Goal: Information Seeking & Learning: Learn about a topic

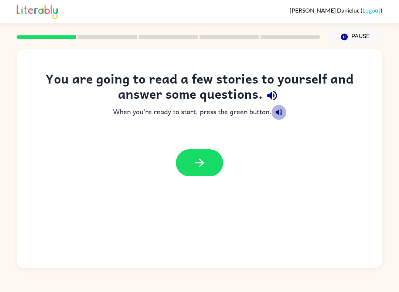
click at [278, 116] on icon "button" at bounding box center [278, 112] width 9 height 9
click at [274, 95] on icon "button" at bounding box center [272, 96] width 10 height 10
click at [207, 171] on button "button" at bounding box center [199, 162] width 47 height 27
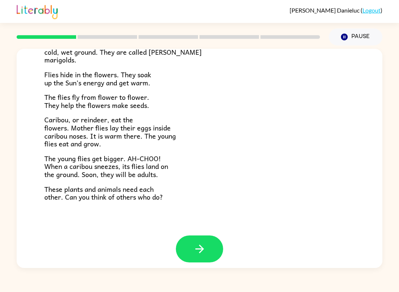
scroll to position [138, 0]
click at [94, 267] on div at bounding box center [200, 254] width 366 height 38
click at [214, 239] on button "button" at bounding box center [199, 248] width 47 height 27
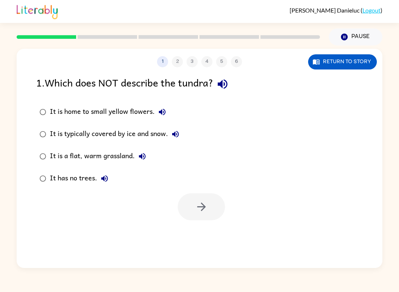
scroll to position [0, 0]
click at [227, 83] on icon "button" at bounding box center [223, 84] width 10 height 10
click at [166, 109] on icon "button" at bounding box center [162, 111] width 9 height 9
click at [176, 130] on button "It is typically covered by ice and snow." at bounding box center [175, 134] width 15 height 15
click at [143, 157] on icon "button" at bounding box center [142, 156] width 7 height 7
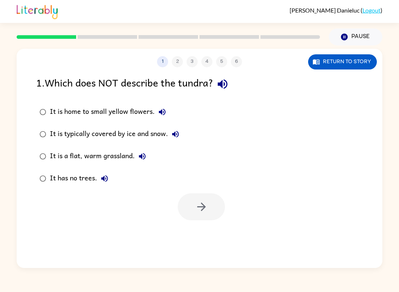
click at [104, 175] on icon "button" at bounding box center [104, 178] width 9 height 9
click at [225, 81] on icon "button" at bounding box center [222, 84] width 13 height 13
click at [137, 161] on button "It is a flat, warm grassland." at bounding box center [142, 156] width 15 height 15
click at [160, 106] on button "It is home to small yellow flowers." at bounding box center [162, 112] width 15 height 15
click at [110, 151] on div "It is a flat, warm grassland." at bounding box center [100, 156] width 100 height 15
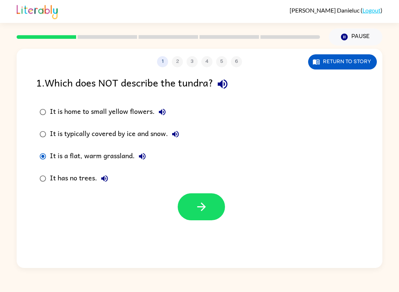
click at [196, 202] on icon "button" at bounding box center [201, 206] width 13 height 13
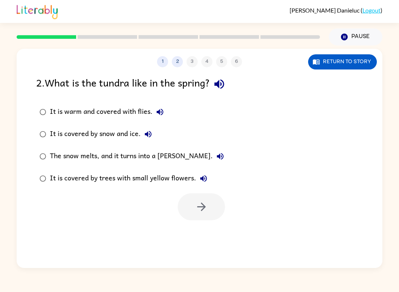
click at [218, 78] on icon "button" at bounding box center [219, 84] width 13 height 13
click at [162, 114] on icon "button" at bounding box center [159, 111] width 9 height 9
click at [145, 133] on icon "button" at bounding box center [148, 134] width 9 height 9
click at [217, 82] on icon "button" at bounding box center [219, 84] width 13 height 13
click at [216, 156] on icon "button" at bounding box center [220, 156] width 9 height 9
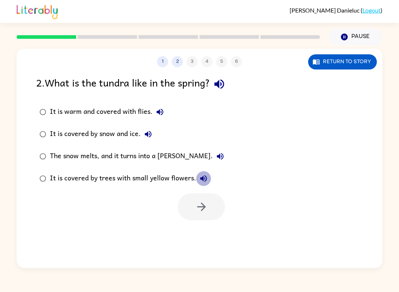
click at [203, 176] on icon "button" at bounding box center [203, 178] width 9 height 9
click at [164, 151] on div "The snow melts, and it turns into a [PERSON_NAME]." at bounding box center [139, 156] width 178 height 15
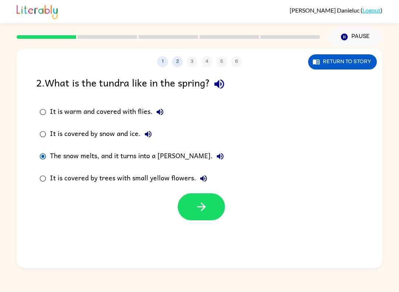
click at [196, 208] on icon "button" at bounding box center [201, 206] width 13 height 13
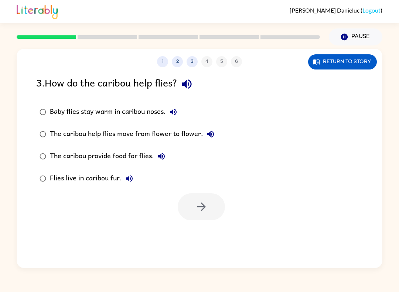
click at [191, 84] on icon "button" at bounding box center [187, 84] width 10 height 10
click at [171, 112] on icon "button" at bounding box center [173, 112] width 7 height 7
click at [210, 132] on icon "button" at bounding box center [210, 134] width 9 height 9
click at [159, 157] on icon "button" at bounding box center [161, 156] width 7 height 7
click at [129, 174] on button "Flies live in caribou fur." at bounding box center [129, 178] width 15 height 15
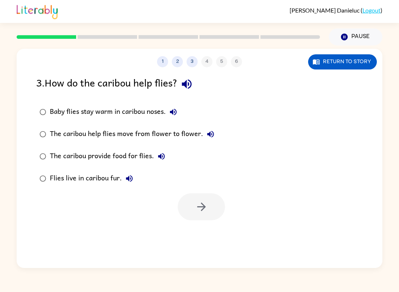
click at [168, 113] on button "Baby flies stay warm in caribou noses." at bounding box center [173, 112] width 15 height 15
click at [143, 109] on div "Baby flies stay warm in caribou noses." at bounding box center [115, 112] width 131 height 15
click at [211, 201] on button "button" at bounding box center [201, 206] width 47 height 27
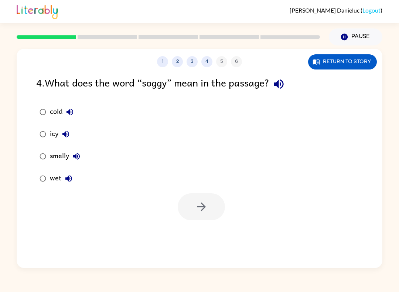
click at [282, 79] on icon "button" at bounding box center [278, 84] width 13 height 13
click at [70, 107] on button "cold" at bounding box center [69, 112] width 15 height 15
click at [64, 135] on icon "button" at bounding box center [65, 134] width 7 height 7
click at [78, 158] on icon "button" at bounding box center [76, 156] width 7 height 7
click at [72, 175] on icon "button" at bounding box center [68, 178] width 9 height 9
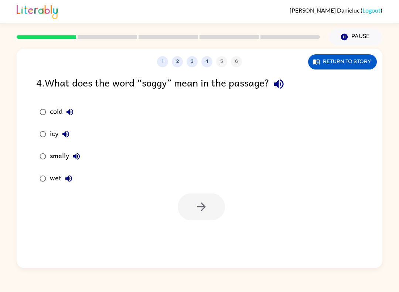
click at [55, 176] on div "wet" at bounding box center [63, 178] width 26 height 15
click at [194, 201] on button "button" at bounding box center [201, 206] width 47 height 27
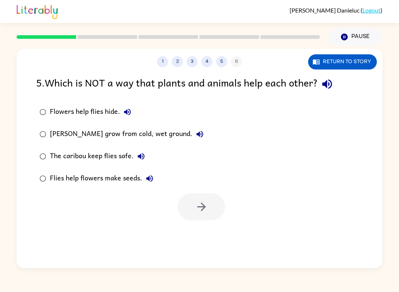
click at [133, 116] on button "Flowers help flies hide." at bounding box center [127, 112] width 15 height 15
click at [328, 78] on icon "button" at bounding box center [327, 84] width 13 height 13
click at [127, 106] on button "Flowers help flies hide." at bounding box center [127, 112] width 15 height 15
click at [196, 133] on icon "button" at bounding box center [199, 134] width 9 height 9
click at [141, 156] on icon "button" at bounding box center [141, 156] width 7 height 7
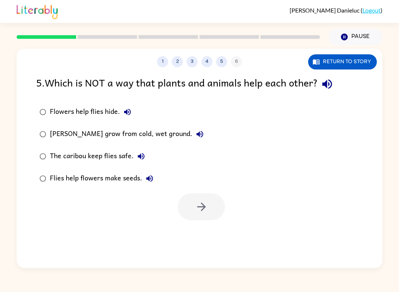
click at [147, 177] on icon "button" at bounding box center [149, 178] width 9 height 9
click at [59, 179] on div "Flies help flowers make seeds." at bounding box center [103, 178] width 107 height 15
click at [328, 86] on icon "button" at bounding box center [327, 84] width 10 height 10
click at [186, 211] on button "button" at bounding box center [201, 206] width 47 height 27
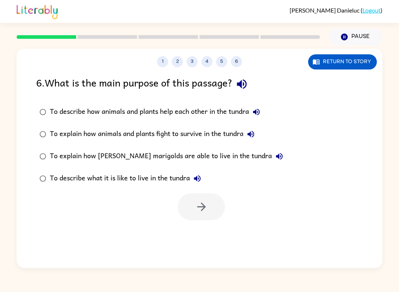
click at [244, 81] on icon "button" at bounding box center [242, 84] width 10 height 10
click at [259, 110] on icon "button" at bounding box center [256, 111] width 9 height 9
click at [254, 131] on icon "button" at bounding box center [250, 134] width 9 height 9
click at [275, 153] on icon "button" at bounding box center [279, 156] width 9 height 9
click at [198, 179] on icon "button" at bounding box center [197, 178] width 7 height 7
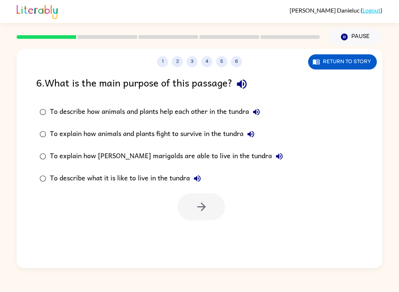
click at [212, 155] on div "To explain how [PERSON_NAME] marigolds are able to live in the tundra" at bounding box center [168, 156] width 237 height 15
click at [210, 206] on button "button" at bounding box center [201, 206] width 47 height 27
click at [212, 206] on div at bounding box center [201, 206] width 47 height 27
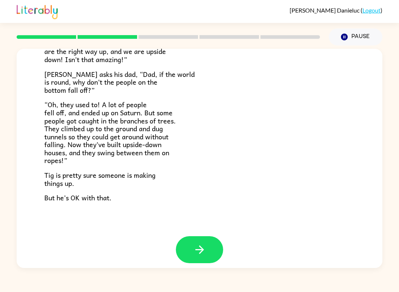
scroll to position [199, 0]
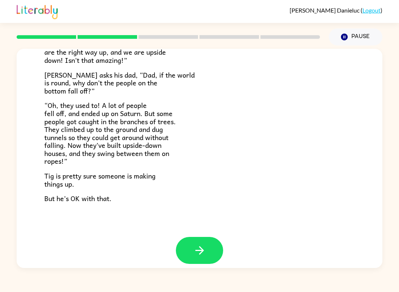
click at [220, 243] on button "button" at bounding box center [199, 250] width 47 height 27
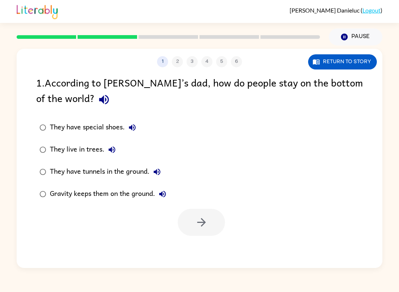
click at [97, 103] on icon "button" at bounding box center [103, 99] width 13 height 13
click at [135, 126] on icon "button" at bounding box center [132, 127] width 9 height 9
click at [111, 151] on icon "button" at bounding box center [112, 149] width 7 height 7
click at [157, 171] on icon "button" at bounding box center [157, 171] width 7 height 7
click at [166, 195] on icon "button" at bounding box center [162, 193] width 9 height 9
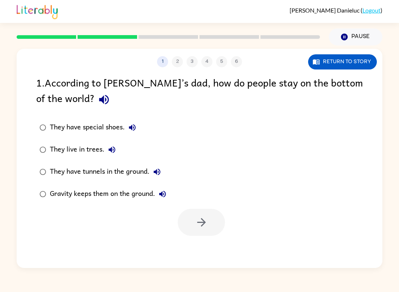
click at [115, 149] on icon "button" at bounding box center [111, 149] width 9 height 9
click at [95, 150] on div "They live in trees." at bounding box center [84, 149] width 69 height 15
click at [210, 243] on div "1 2 3 4 5 6 Return to story 1 . According to [PERSON_NAME]’s dad, how do people…" at bounding box center [200, 158] width 366 height 219
click at [203, 225] on icon "button" at bounding box center [201, 222] width 13 height 13
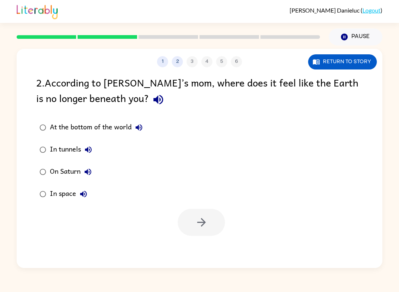
click at [152, 104] on icon "button" at bounding box center [158, 99] width 13 height 13
click at [136, 126] on icon "button" at bounding box center [138, 127] width 9 height 9
click at [93, 150] on icon "button" at bounding box center [88, 149] width 9 height 9
click at [89, 172] on icon "button" at bounding box center [87, 171] width 9 height 9
click at [84, 195] on icon "button" at bounding box center [83, 193] width 9 height 9
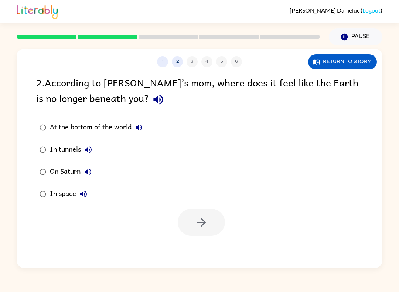
click at [69, 193] on div "In space" at bounding box center [70, 193] width 41 height 15
click at [208, 224] on icon "button" at bounding box center [201, 222] width 13 height 13
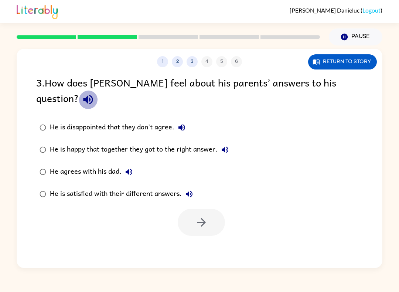
click at [93, 95] on icon "button" at bounding box center [88, 100] width 10 height 10
click at [177, 120] on button "He is disappointed that they don't agree." at bounding box center [181, 127] width 15 height 15
click at [228, 145] on icon "button" at bounding box center [224, 149] width 9 height 9
click at [130, 168] on icon "button" at bounding box center [129, 171] width 7 height 7
click at [189, 189] on icon "button" at bounding box center [189, 193] width 9 height 9
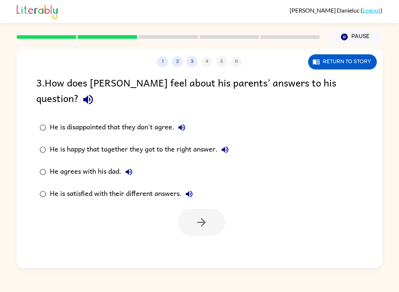
click at [161, 183] on label "He is satisfied with their different answers." at bounding box center [134, 194] width 204 height 22
click at [202, 209] on button "button" at bounding box center [201, 222] width 47 height 27
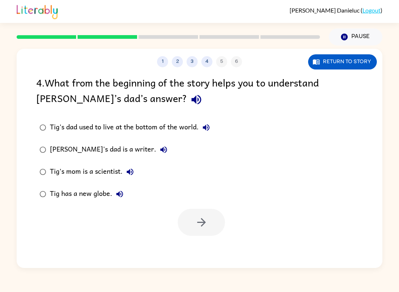
click at [191, 99] on icon "button" at bounding box center [196, 100] width 10 height 10
click at [205, 122] on button "Tig's dad used to live at the bottom of the world." at bounding box center [206, 127] width 15 height 15
click at [156, 145] on button "[PERSON_NAME]'s dad is a writer." at bounding box center [163, 149] width 15 height 15
click at [137, 170] on button "Tig's mom is a scientist." at bounding box center [130, 171] width 15 height 15
click at [117, 196] on icon "button" at bounding box center [119, 193] width 9 height 9
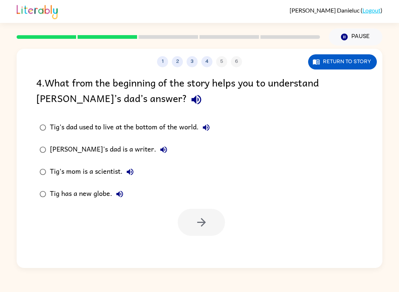
click at [168, 143] on label "[PERSON_NAME]'s dad is a writer." at bounding box center [124, 149] width 185 height 22
click at [82, 169] on div "Tig's mom is a scientist." at bounding box center [94, 171] width 88 height 15
click at [185, 219] on button "button" at bounding box center [201, 222] width 47 height 27
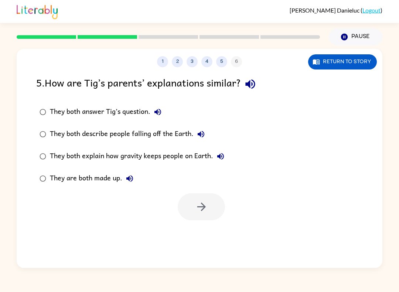
click at [184, 105] on label "They both answer Tig’s question." at bounding box center [131, 112] width 199 height 22
click at [155, 116] on icon "button" at bounding box center [157, 111] width 9 height 9
click at [255, 83] on icon "button" at bounding box center [250, 84] width 10 height 10
click at [120, 107] on div "They both answer Tig’s question." at bounding box center [107, 112] width 115 height 15
click at [132, 90] on div "5 . How are [PERSON_NAME]’s parents’ explanations similar?" at bounding box center [199, 84] width 326 height 19
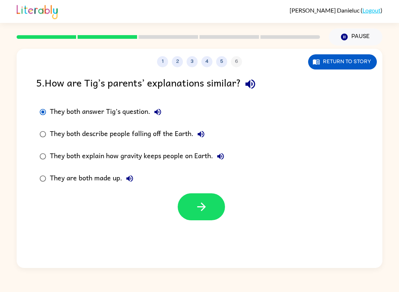
click at [199, 133] on icon "button" at bounding box center [200, 134] width 9 height 9
click at [160, 106] on button "They both answer Tig’s question." at bounding box center [157, 112] width 15 height 15
click at [216, 156] on icon "button" at bounding box center [220, 156] width 9 height 9
click at [123, 179] on button "They are both made up." at bounding box center [129, 178] width 15 height 15
click at [281, 158] on div "They both answer Tig’s question. They both describe people falling off the Eart…" at bounding box center [209, 145] width 346 height 89
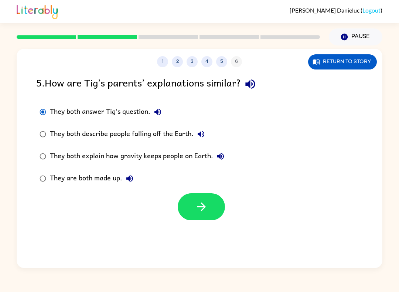
click at [269, 164] on div "They both answer Tig’s question. They both describe people falling off the Eart…" at bounding box center [209, 145] width 346 height 89
click at [291, 167] on div "They both answer Tig’s question. They both describe people falling off the Eart…" at bounding box center [209, 145] width 346 height 89
click at [306, 159] on div "They both answer Tig’s question. They both describe people falling off the Eart…" at bounding box center [209, 145] width 346 height 89
click at [246, 159] on div "They both answer Tig’s question. They both describe people falling off the Eart…" at bounding box center [209, 145] width 346 height 89
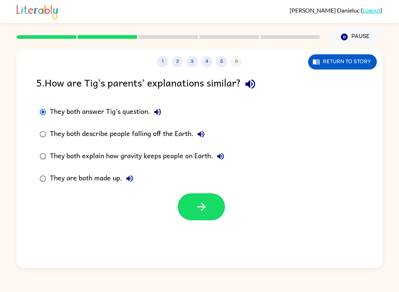
click at [212, 151] on div "They both explain how gravity keeps people on Earth." at bounding box center [139, 156] width 178 height 15
click at [213, 210] on button "button" at bounding box center [201, 206] width 47 height 27
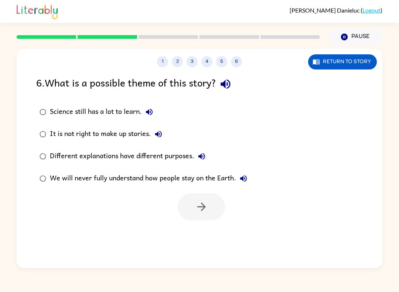
click at [230, 83] on icon "button" at bounding box center [225, 84] width 10 height 10
click at [154, 110] on button "Science still has a lot to learn." at bounding box center [149, 112] width 15 height 15
click at [155, 130] on icon "button" at bounding box center [158, 134] width 9 height 9
click at [197, 154] on button "Different explanations have different purposes." at bounding box center [201, 156] width 15 height 15
click at [174, 160] on div "Different explanations have different purposes." at bounding box center [129, 156] width 159 height 15
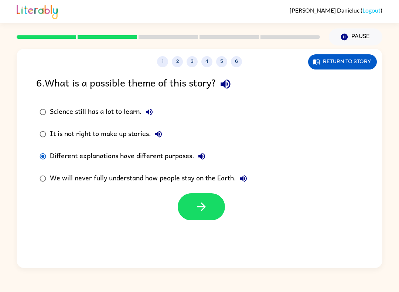
click at [214, 203] on button "button" at bounding box center [201, 206] width 47 height 27
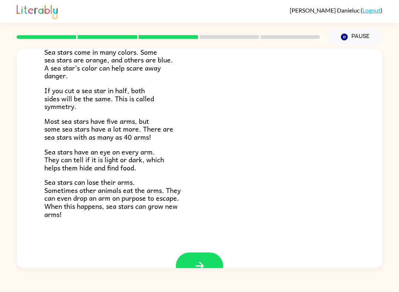
scroll to position [184, 0]
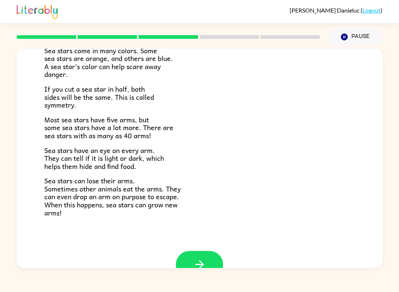
click at [203, 258] on icon "button" at bounding box center [199, 264] width 13 height 13
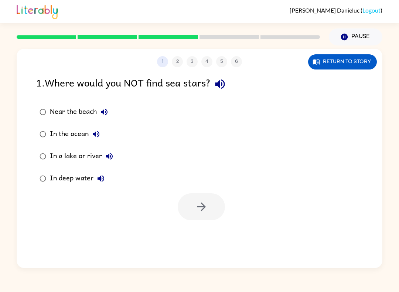
click at [223, 84] on icon "button" at bounding box center [220, 84] width 10 height 10
click at [105, 108] on icon "button" at bounding box center [104, 111] width 9 height 9
click at [100, 131] on icon "button" at bounding box center [96, 134] width 9 height 9
click at [111, 151] on button "In a lake or river" at bounding box center [109, 156] width 15 height 15
click at [102, 177] on icon "button" at bounding box center [100, 178] width 9 height 9
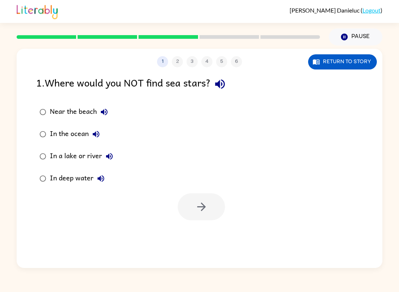
click at [85, 155] on div "In a lake or river" at bounding box center [83, 156] width 67 height 15
click at [195, 192] on div at bounding box center [200, 204] width 366 height 31
click at [209, 209] on button "button" at bounding box center [201, 206] width 47 height 27
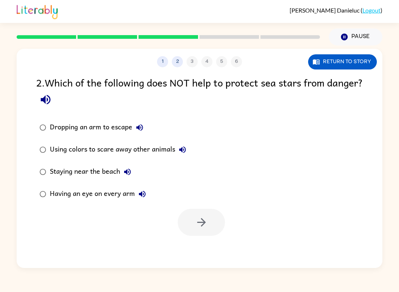
click at [55, 99] on button "button" at bounding box center [45, 99] width 19 height 19
click at [141, 127] on icon "button" at bounding box center [139, 127] width 9 height 9
click at [182, 148] on icon "button" at bounding box center [182, 149] width 9 height 9
click at [129, 170] on icon "button" at bounding box center [127, 171] width 9 height 9
click at [142, 196] on icon "button" at bounding box center [142, 193] width 9 height 9
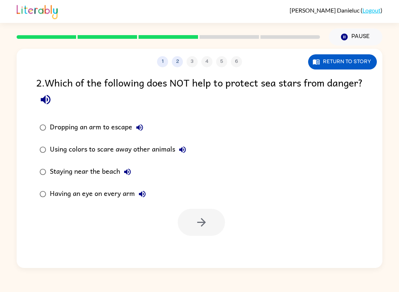
click at [50, 100] on icon "button" at bounding box center [46, 100] width 10 height 10
click at [182, 147] on icon "button" at bounding box center [182, 149] width 9 height 9
click at [127, 170] on icon "button" at bounding box center [127, 171] width 9 height 9
click at [145, 191] on icon "button" at bounding box center [142, 193] width 9 height 9
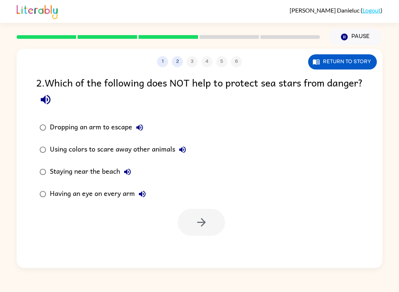
click at [70, 196] on div "Having an eye on every arm" at bounding box center [100, 193] width 100 height 15
click at [193, 219] on button "button" at bounding box center [201, 222] width 47 height 27
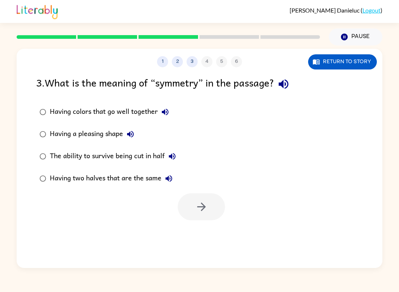
click at [288, 78] on icon "button" at bounding box center [283, 84] width 13 height 13
click at [162, 116] on icon "button" at bounding box center [165, 111] width 9 height 9
click at [130, 131] on icon "button" at bounding box center [130, 134] width 9 height 9
click at [73, 136] on div "Having a pleasing shape" at bounding box center [94, 134] width 88 height 15
click at [191, 201] on button "button" at bounding box center [201, 206] width 47 height 27
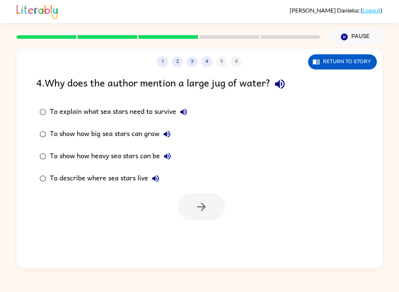
click at [275, 83] on button "button" at bounding box center [279, 84] width 19 height 19
click at [182, 114] on icon "button" at bounding box center [183, 111] width 9 height 9
click at [164, 130] on icon "button" at bounding box center [166, 134] width 9 height 9
click at [165, 65] on button "1" at bounding box center [162, 61] width 11 height 11
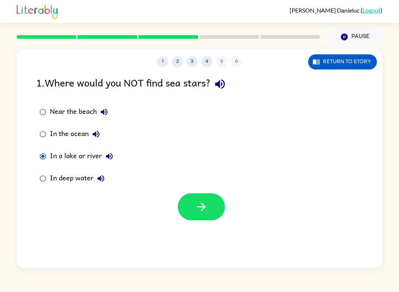
click at [219, 83] on icon "button" at bounding box center [219, 84] width 13 height 13
click at [208, 61] on button "4" at bounding box center [206, 61] width 11 height 11
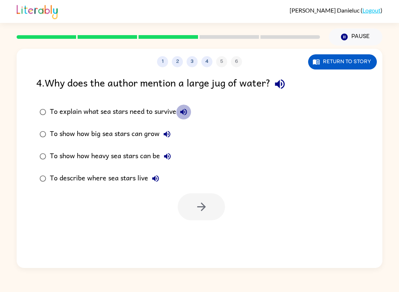
click at [179, 111] on button "To explain what sea stars need to survive" at bounding box center [183, 112] width 15 height 15
click at [168, 134] on icon "button" at bounding box center [167, 134] width 7 height 7
click at [118, 134] on div "To show how big sea stars can grow" at bounding box center [112, 134] width 124 height 15
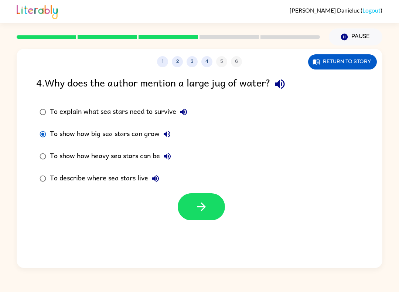
click at [192, 206] on button "button" at bounding box center [201, 206] width 47 height 27
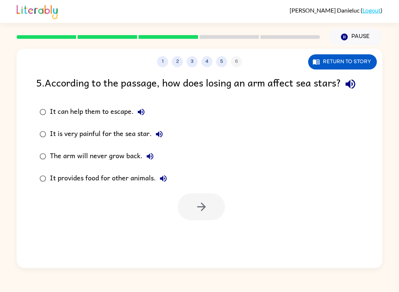
click at [344, 90] on icon "button" at bounding box center [350, 84] width 13 height 13
click at [143, 115] on icon "button" at bounding box center [141, 112] width 7 height 7
click at [154, 141] on button "It is very painful for the sea star." at bounding box center [159, 134] width 15 height 15
click at [149, 164] on button "The arm will never grow back." at bounding box center [150, 156] width 15 height 15
click at [162, 183] on icon "button" at bounding box center [163, 178] width 9 height 9
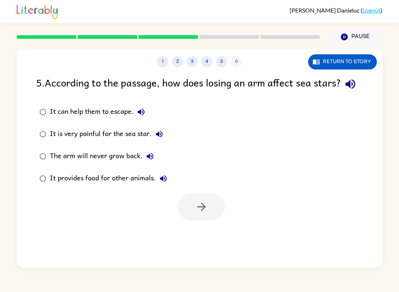
click at [134, 8] on div "[PERSON_NAME] ( Logout )" at bounding box center [200, 11] width 366 height 23
click at [79, 186] on div "It provides food for other animals." at bounding box center [110, 178] width 121 height 15
click at [190, 218] on button "button" at bounding box center [201, 206] width 47 height 27
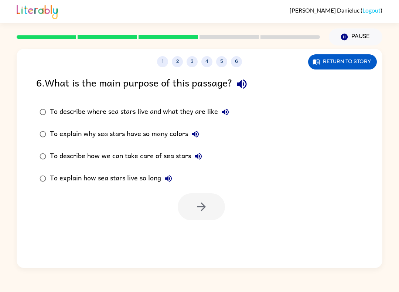
click at [244, 83] on icon "button" at bounding box center [242, 84] width 10 height 10
click at [226, 113] on icon "button" at bounding box center [225, 111] width 9 height 9
click at [85, 110] on div "To describe where sea stars live and what they are like" at bounding box center [141, 112] width 183 height 15
click at [191, 206] on button "button" at bounding box center [201, 206] width 47 height 27
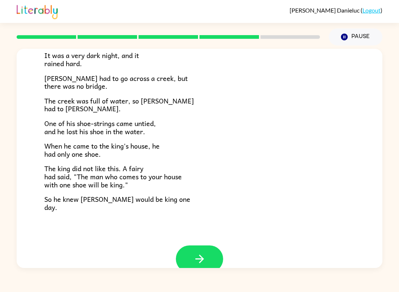
scroll to position [104, 0]
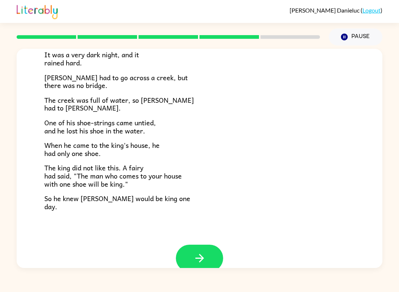
click at [202, 251] on icon "button" at bounding box center [199, 257] width 13 height 13
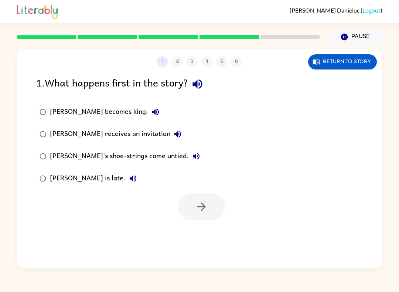
scroll to position [0, 0]
click at [196, 86] on icon "button" at bounding box center [197, 84] width 13 height 13
click at [152, 112] on icon "button" at bounding box center [155, 112] width 7 height 7
click at [174, 136] on icon "button" at bounding box center [177, 134] width 7 height 7
click at [192, 159] on icon "button" at bounding box center [196, 156] width 9 height 9
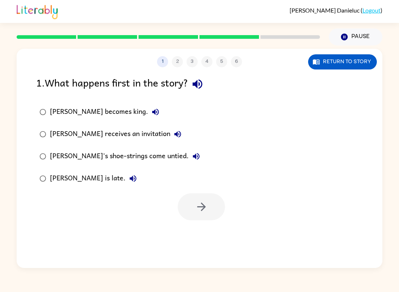
click at [130, 176] on icon "button" at bounding box center [133, 178] width 7 height 7
click at [68, 181] on div "[PERSON_NAME] is late." at bounding box center [95, 178] width 90 height 15
click at [108, 152] on div "[PERSON_NAME]'s shoe-strings come untied." at bounding box center [127, 156] width 154 height 15
click at [188, 205] on button "button" at bounding box center [201, 206] width 47 height 27
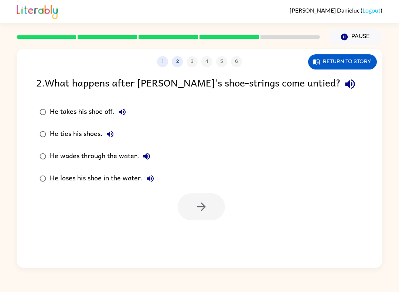
click at [340, 76] on button "button" at bounding box center [349, 84] width 19 height 19
click at [125, 110] on icon "button" at bounding box center [122, 111] width 9 height 9
click at [112, 136] on icon "button" at bounding box center [110, 134] width 9 height 9
click at [145, 157] on icon "button" at bounding box center [146, 156] width 7 height 7
click at [149, 179] on icon "button" at bounding box center [150, 178] width 7 height 7
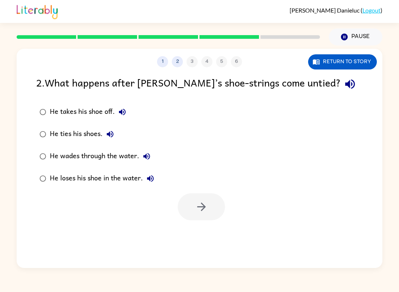
click at [67, 109] on div "He takes his shoe off." at bounding box center [90, 112] width 80 height 15
click at [185, 205] on button "button" at bounding box center [201, 206] width 47 height 27
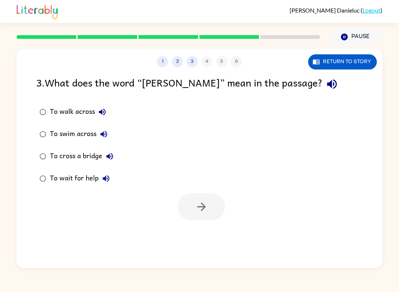
click at [325, 86] on icon "button" at bounding box center [331, 84] width 13 height 13
click at [103, 110] on icon "button" at bounding box center [102, 111] width 9 height 9
click at [102, 134] on icon "button" at bounding box center [103, 134] width 7 height 7
click at [61, 134] on div "To swim across" at bounding box center [80, 134] width 61 height 15
click at [190, 198] on button "button" at bounding box center [201, 206] width 47 height 27
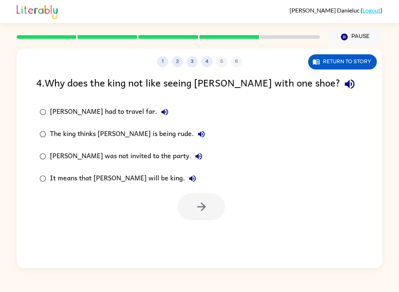
click at [343, 81] on icon "button" at bounding box center [349, 84] width 13 height 13
click at [157, 109] on button "[PERSON_NAME] had to travel far." at bounding box center [164, 112] width 15 height 15
click at [197, 131] on icon "button" at bounding box center [201, 134] width 9 height 9
click at [195, 157] on icon "button" at bounding box center [198, 156] width 7 height 7
click at [188, 181] on icon "button" at bounding box center [192, 178] width 9 height 9
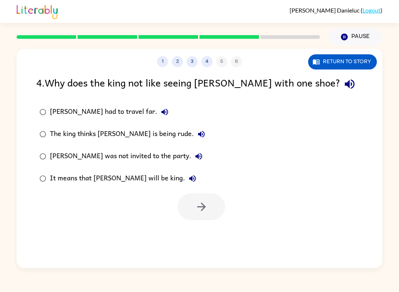
click at [161, 113] on icon "button" at bounding box center [164, 112] width 7 height 7
click at [197, 136] on icon "button" at bounding box center [201, 134] width 9 height 9
click at [119, 133] on div "The king thinks [PERSON_NAME] is being rude." at bounding box center [129, 134] width 159 height 15
click at [191, 220] on button "button" at bounding box center [201, 206] width 47 height 27
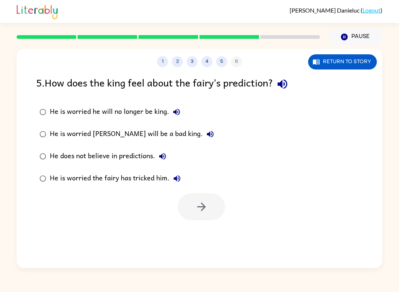
click at [283, 81] on icon "button" at bounding box center [282, 84] width 13 height 13
click at [179, 115] on icon "button" at bounding box center [176, 111] width 9 height 9
click at [103, 105] on div "He is worried he will no longer be king." at bounding box center [117, 112] width 134 height 15
click at [192, 212] on button "button" at bounding box center [201, 206] width 47 height 27
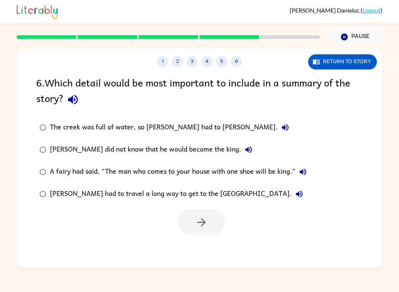
click at [69, 98] on icon "button" at bounding box center [72, 99] width 13 height 13
click at [278, 130] on button "The creek was full of water, so [PERSON_NAME] had to [PERSON_NAME]." at bounding box center [285, 127] width 15 height 15
click at [244, 150] on icon "button" at bounding box center [248, 149] width 9 height 9
click at [185, 152] on div "[PERSON_NAME] did not know that he would become the king." at bounding box center [153, 149] width 206 height 15
click at [208, 216] on button "button" at bounding box center [201, 222] width 47 height 27
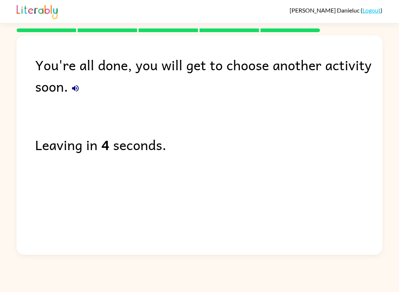
click at [71, 90] on icon "button" at bounding box center [75, 88] width 9 height 9
